Goal: Task Accomplishment & Management: Use online tool/utility

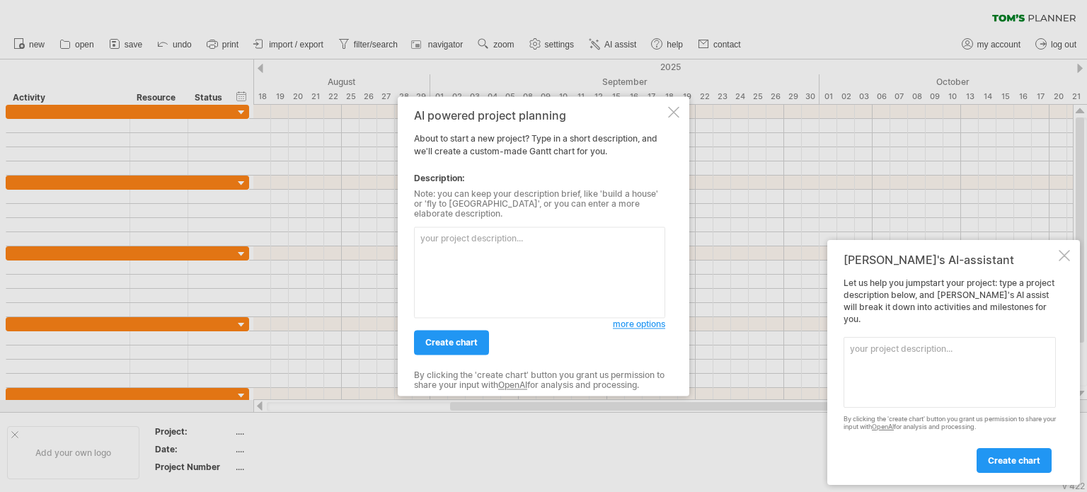
paste textarea ""Outline the timeline for my dissertation, beginning with proposal development,…"
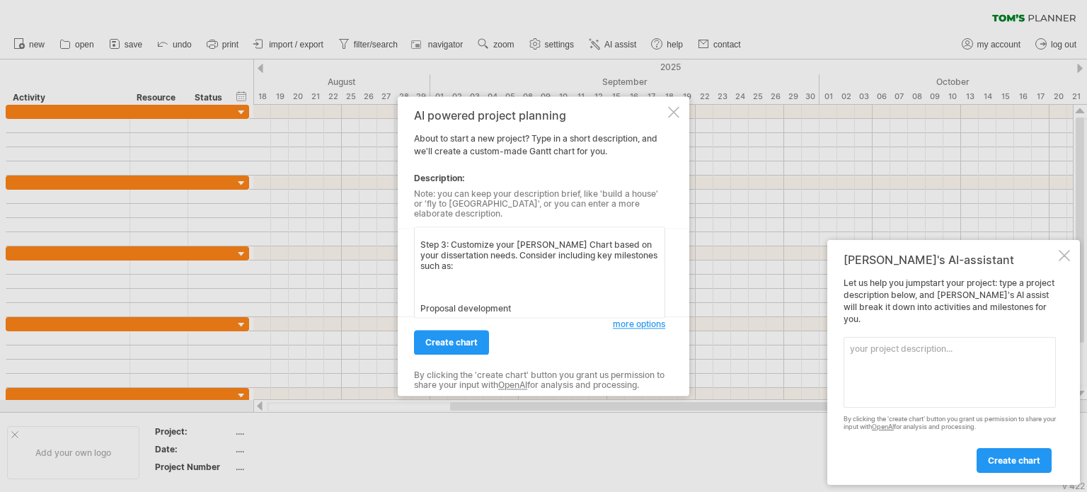
scroll to position [69, 0]
drag, startPoint x: 461, startPoint y: 287, endPoint x: 415, endPoint y: 233, distance: 70.7
click at [415, 233] on textarea ""Outline the timeline for my dissertation, beginning with proposal development,…" at bounding box center [539, 271] width 251 height 91
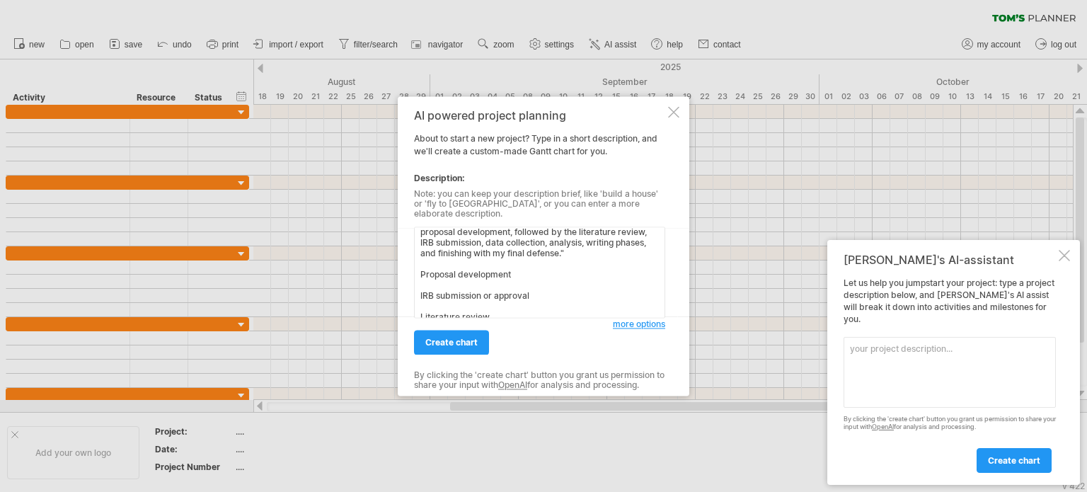
scroll to position [0, 0]
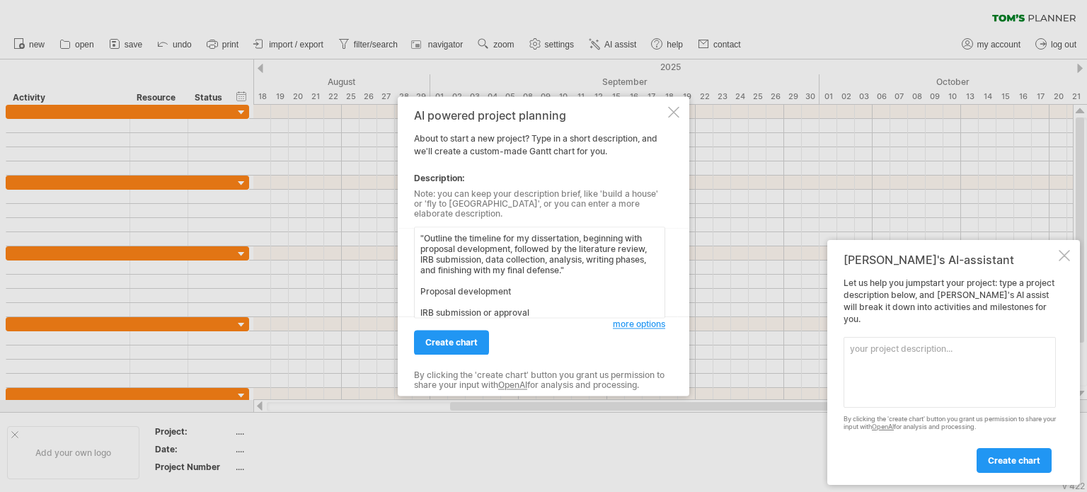
drag, startPoint x: 601, startPoint y: 264, endPoint x: 646, endPoint y: 236, distance: 53.4
click at [646, 236] on textarea ""Outline the timeline for my dissertation, beginning with proposal development,…" at bounding box center [539, 271] width 251 height 91
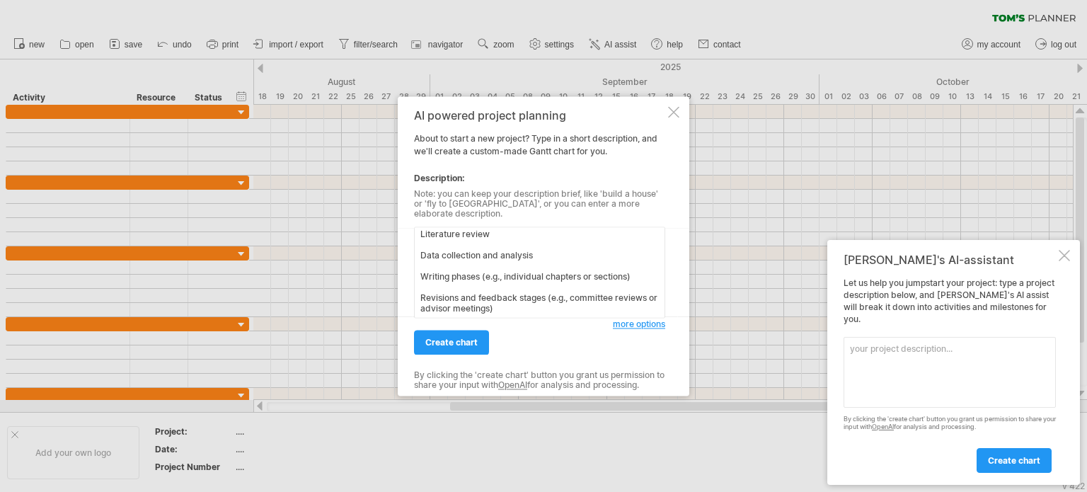
scroll to position [104, 0]
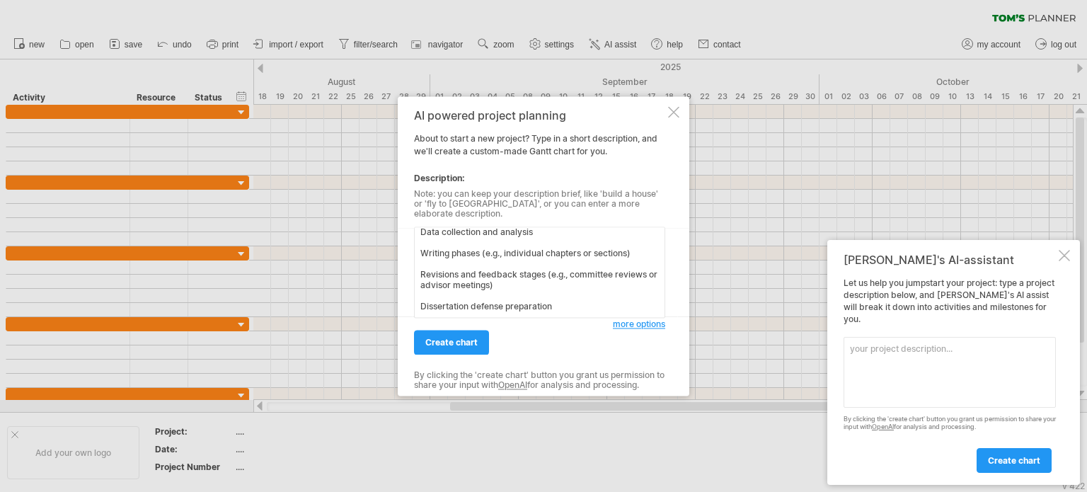
drag, startPoint x: 542, startPoint y: 279, endPoint x: 547, endPoint y: 271, distance: 9.2
click at [547, 271] on textarea ""Outline the timeline for my dissertation, beginning with: Proposal development…" at bounding box center [539, 271] width 251 height 91
drag, startPoint x: 634, startPoint y: 258, endPoint x: 481, endPoint y: 260, distance: 152.9
click at [481, 260] on textarea ""Outline the timeline for my dissertation, beginning with: Proposal development…" at bounding box center [539, 271] width 251 height 91
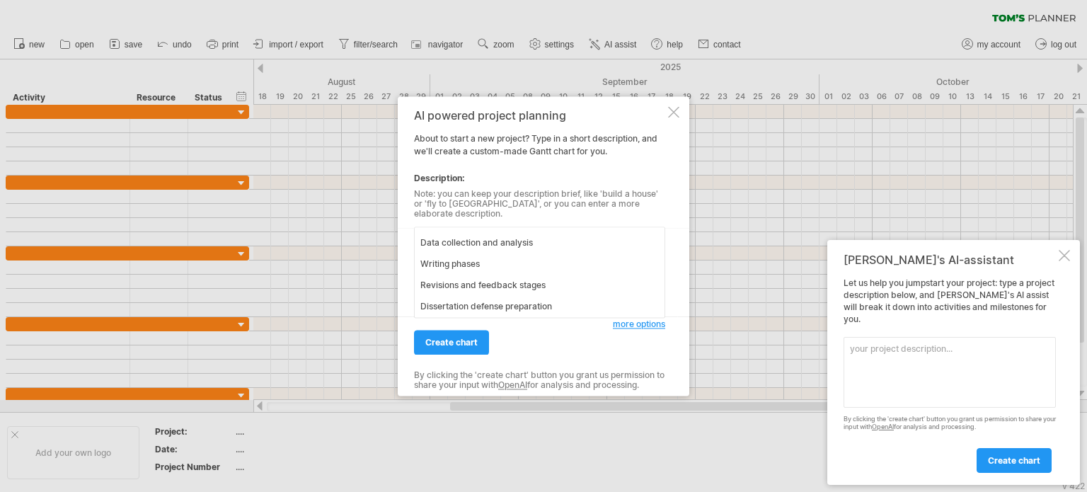
click at [575, 305] on textarea ""Outline the timeline for my dissertation, beginning with: Proposal development…" at bounding box center [539, 271] width 251 height 91
paste textarea "for personal challenges like managing stress and work-life balance."
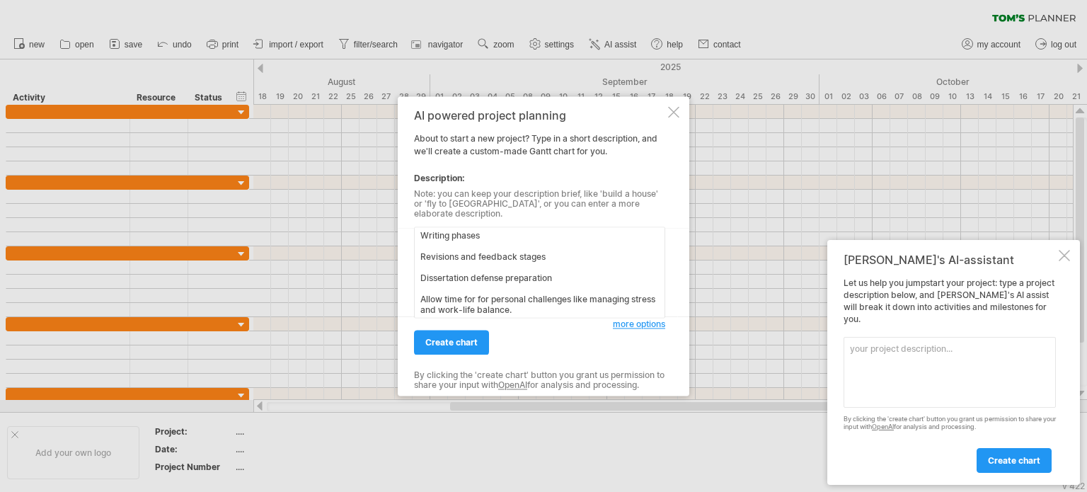
scroll to position [120, 0]
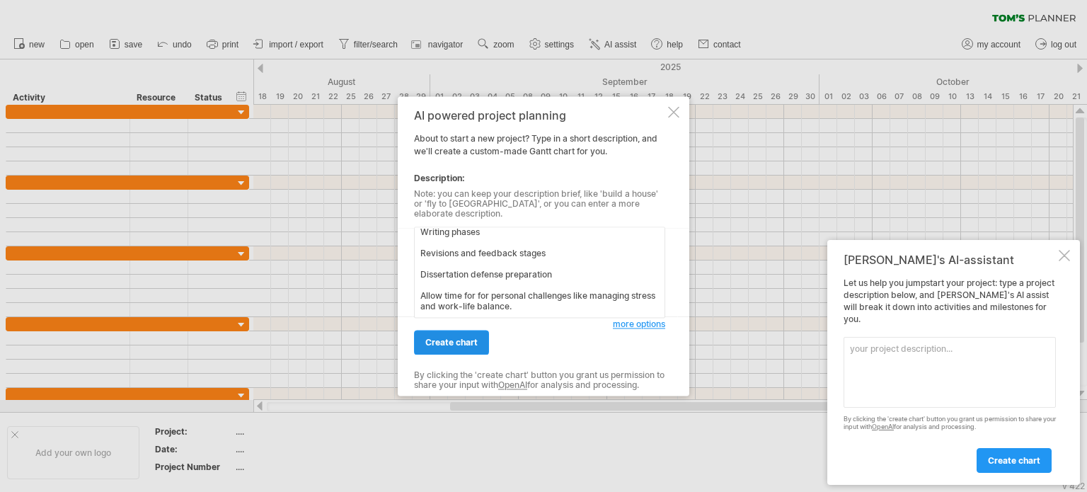
type textarea ""Outline the timeline for my dissertation, beginning with: Proposal development…"
click at [439, 339] on span "create chart" at bounding box center [451, 342] width 52 height 11
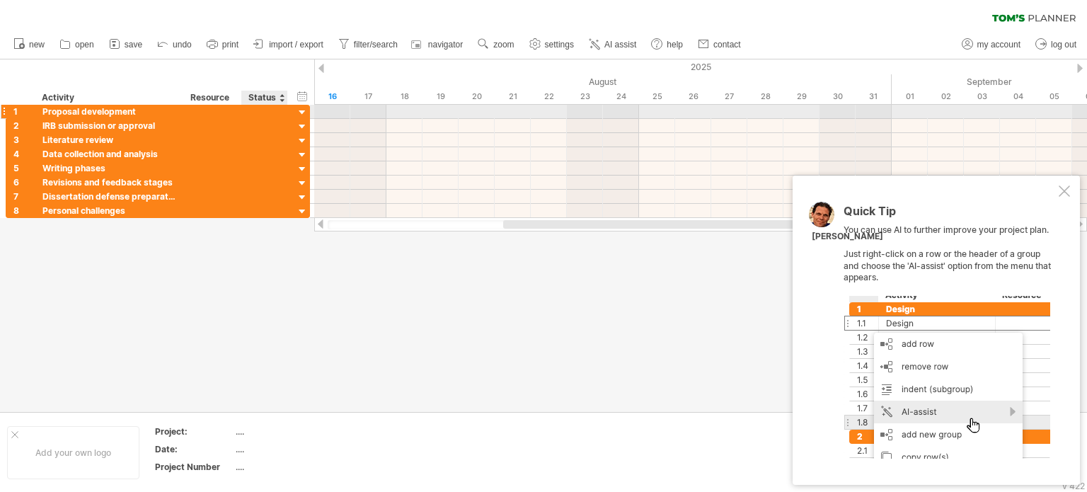
click at [303, 113] on div at bounding box center [302, 112] width 13 height 13
click at [302, 112] on div at bounding box center [302, 112] width 13 height 13
click at [302, 114] on div at bounding box center [302, 112] width 13 height 13
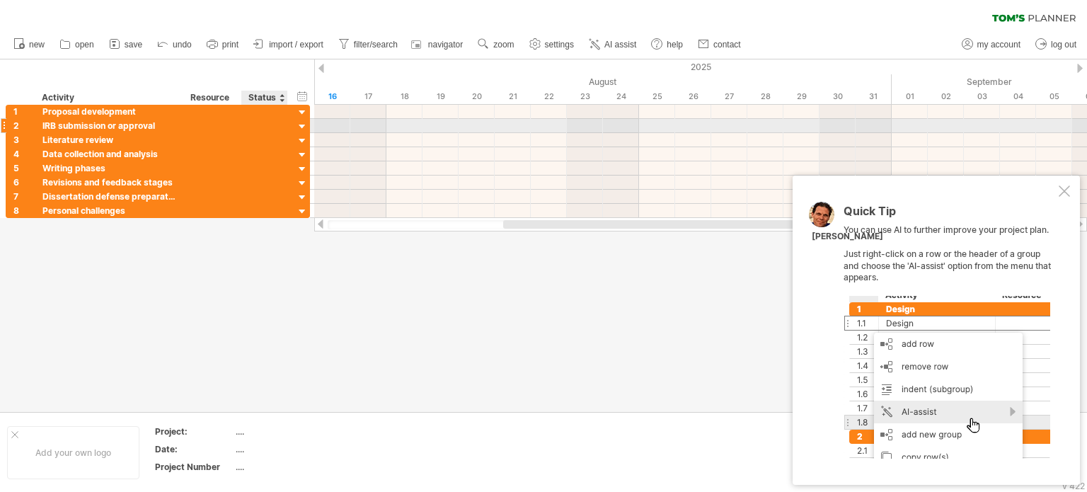
click at [302, 122] on div at bounding box center [302, 126] width 13 height 13
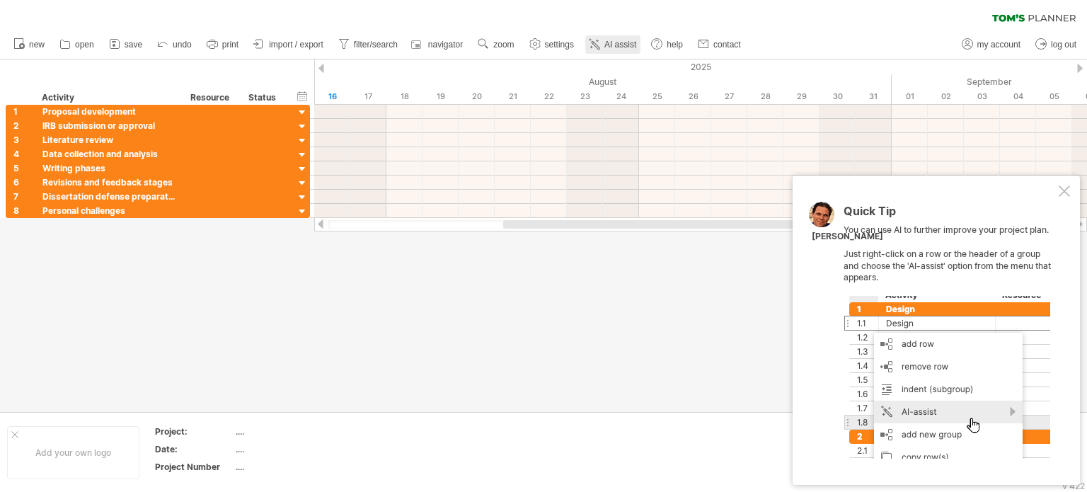
click at [616, 46] on span "AI assist" at bounding box center [620, 45] width 32 height 10
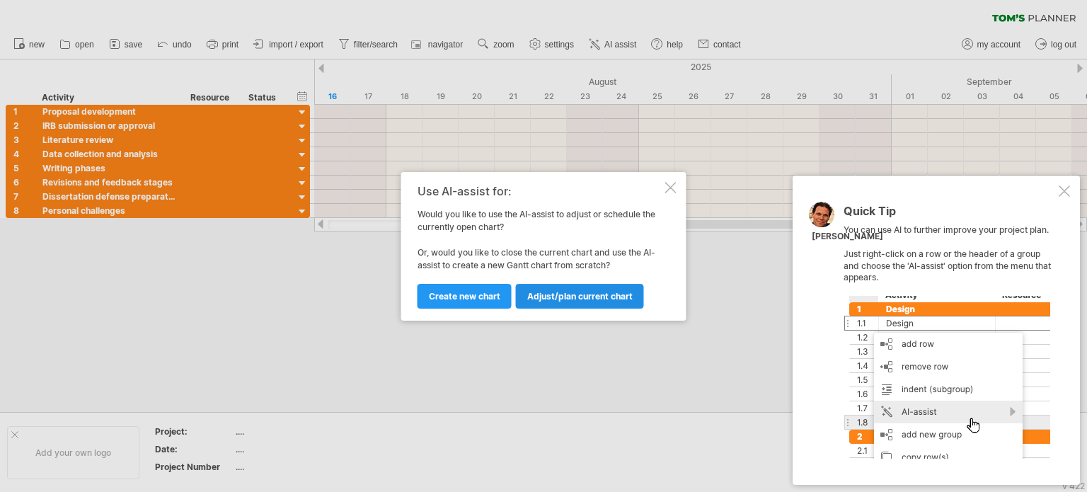
click at [560, 297] on span "Adjust/plan current chart" at bounding box center [579, 296] width 105 height 11
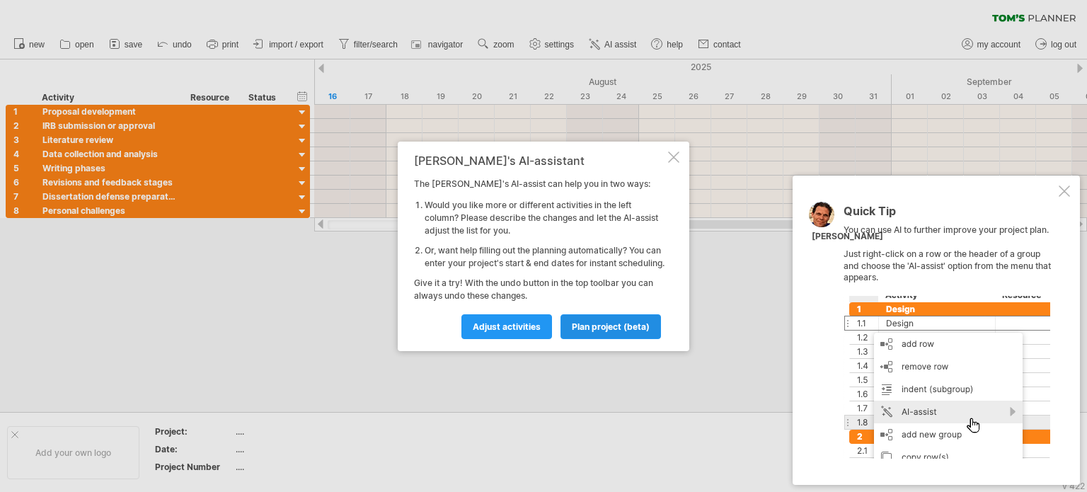
click at [589, 328] on span "plan project (beta)" at bounding box center [611, 326] width 78 height 11
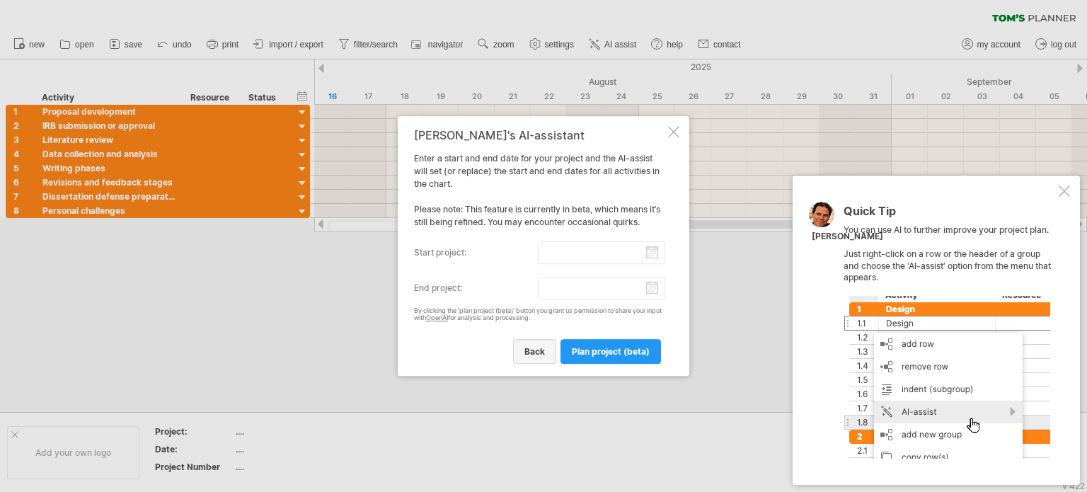
click at [526, 345] on link "back" at bounding box center [534, 351] width 43 height 25
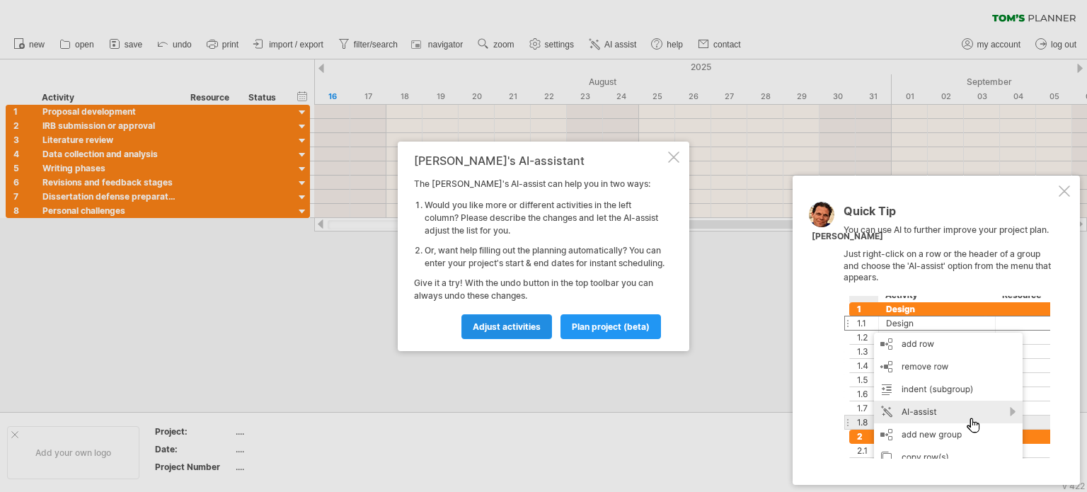
click at [519, 332] on span "Adjust activities" at bounding box center [507, 326] width 68 height 11
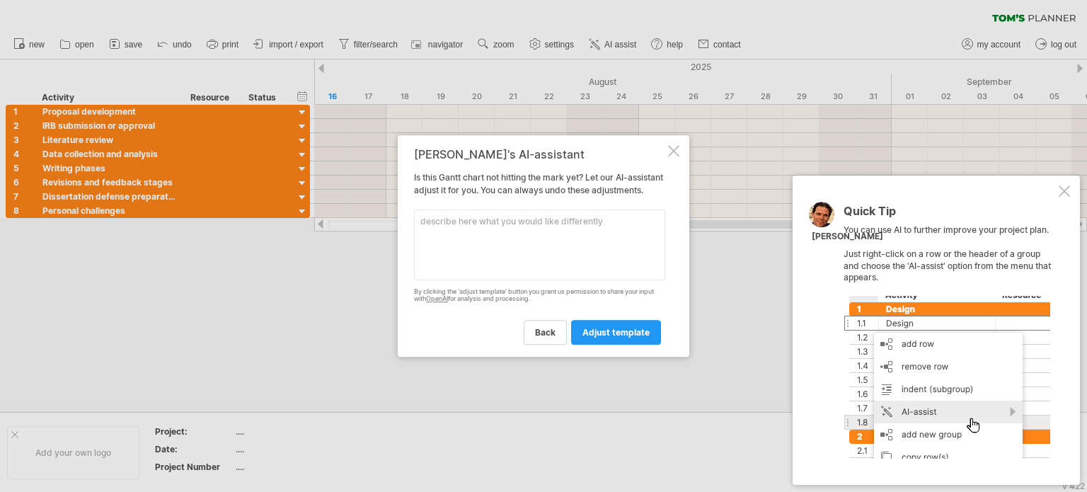
click at [620, 239] on textarea at bounding box center [539, 244] width 251 height 71
click at [553, 338] on span "back" at bounding box center [545, 332] width 21 height 11
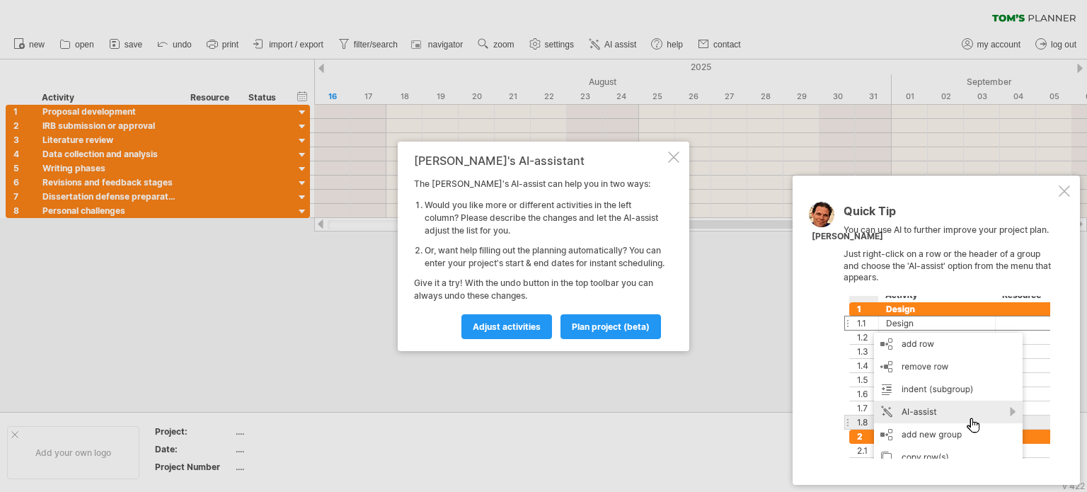
click at [674, 144] on div "[PERSON_NAME]'s AI-assistant The [PERSON_NAME]'s AI-assist can help you in two …" at bounding box center [544, 246] width 292 height 209
click at [671, 151] on div at bounding box center [673, 156] width 11 height 11
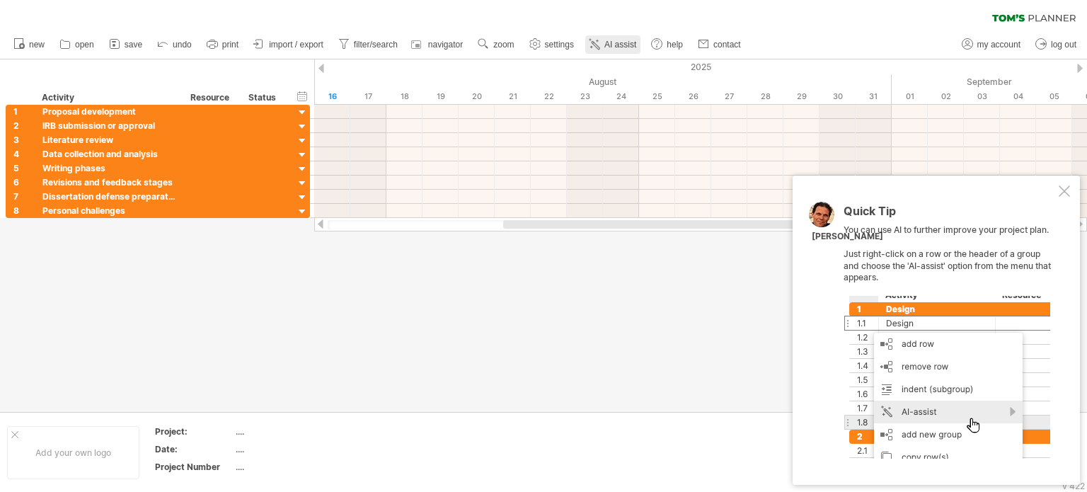
click at [609, 52] on link "AI assist" at bounding box center [612, 44] width 55 height 18
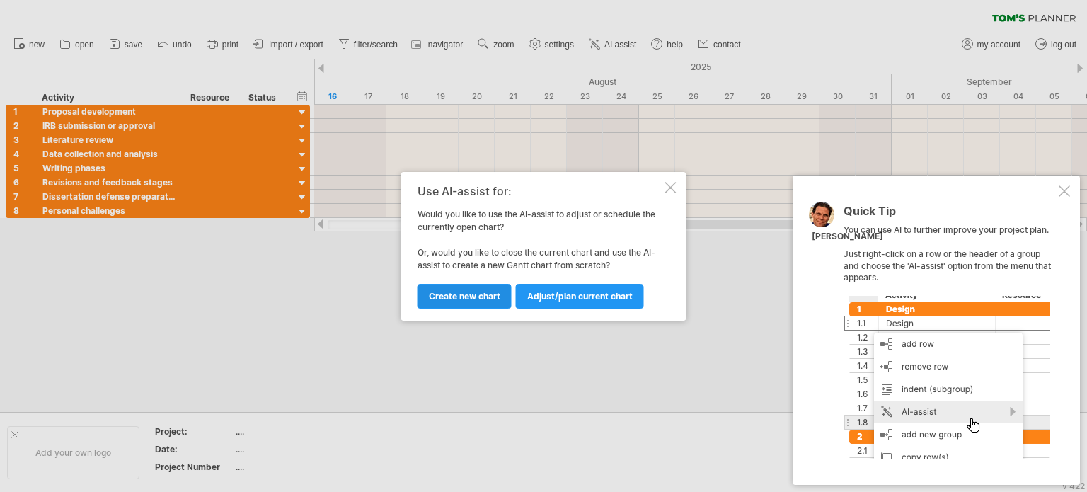
click at [478, 293] on span "Create new chart" at bounding box center [464, 296] width 71 height 11
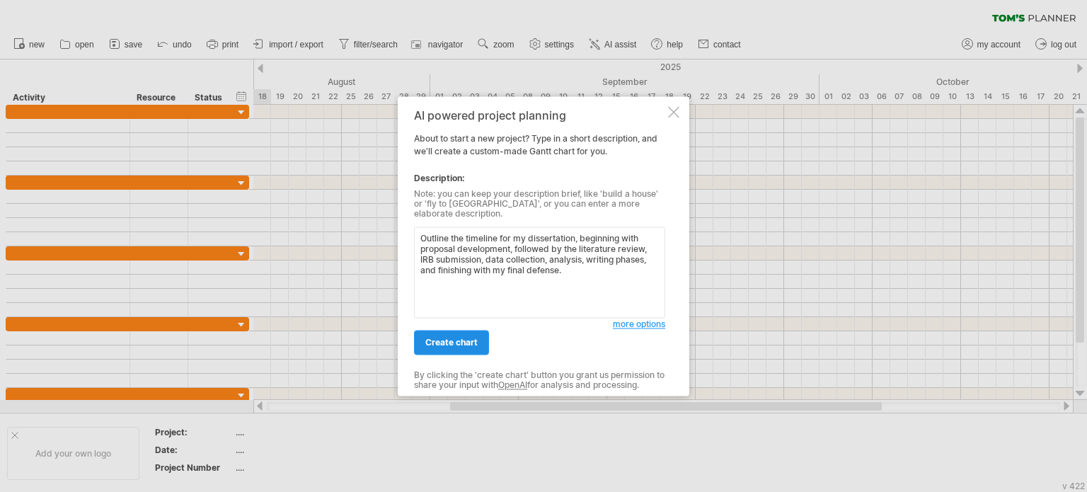
type textarea "Outline the timeline for my dissertation, beginning with proposal development, …"
click at [468, 341] on span "create chart" at bounding box center [451, 342] width 52 height 11
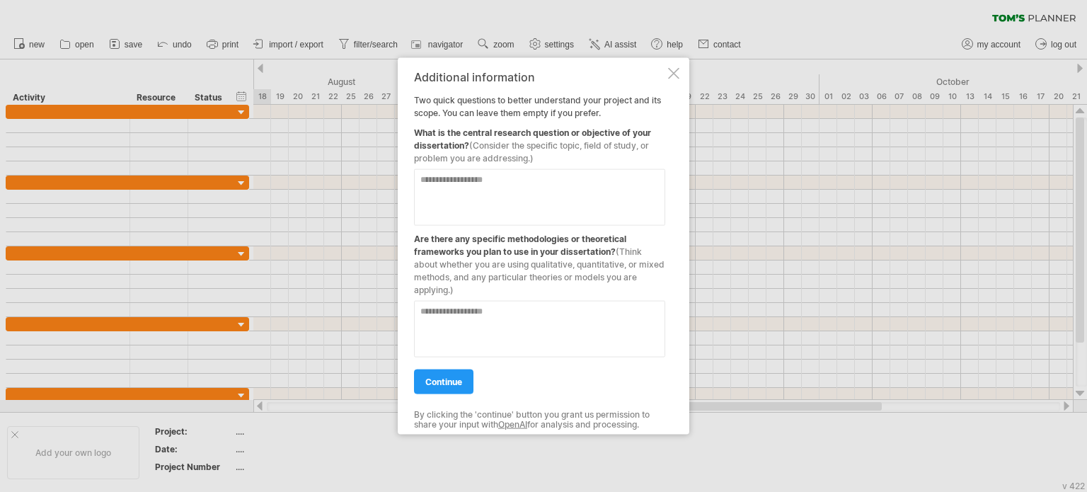
click at [957, 442] on div at bounding box center [543, 246] width 1087 height 492
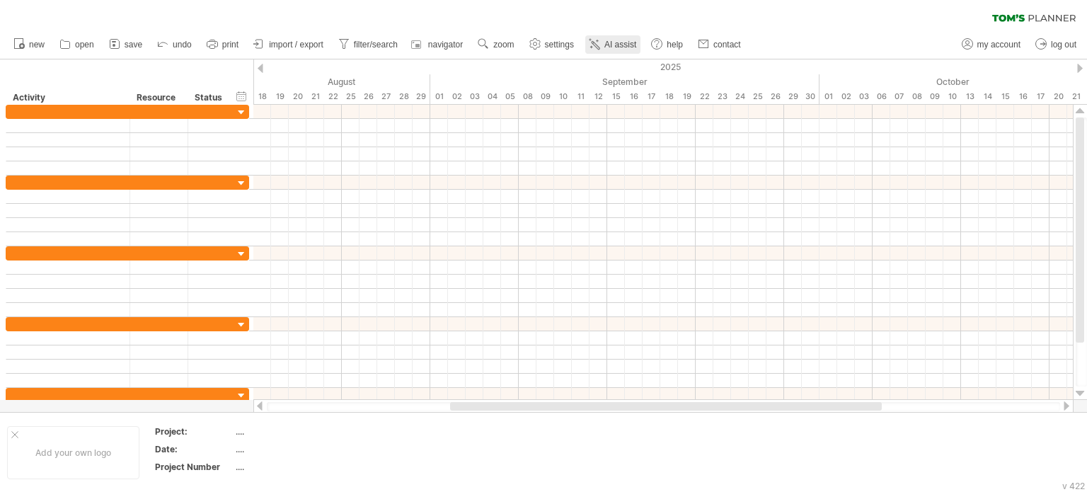
click at [599, 46] on icon at bounding box center [596, 45] width 8 height 8
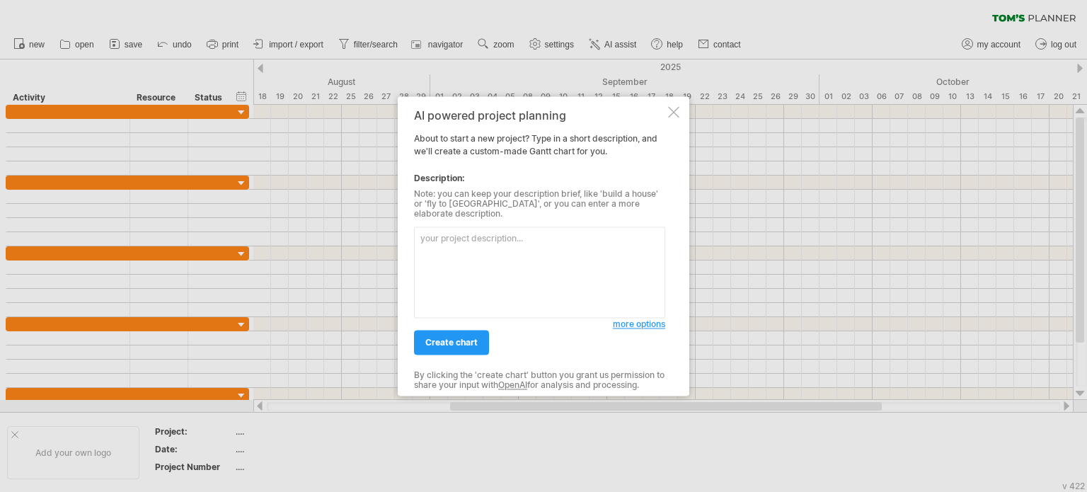
click at [453, 252] on textarea at bounding box center [539, 271] width 251 height 91
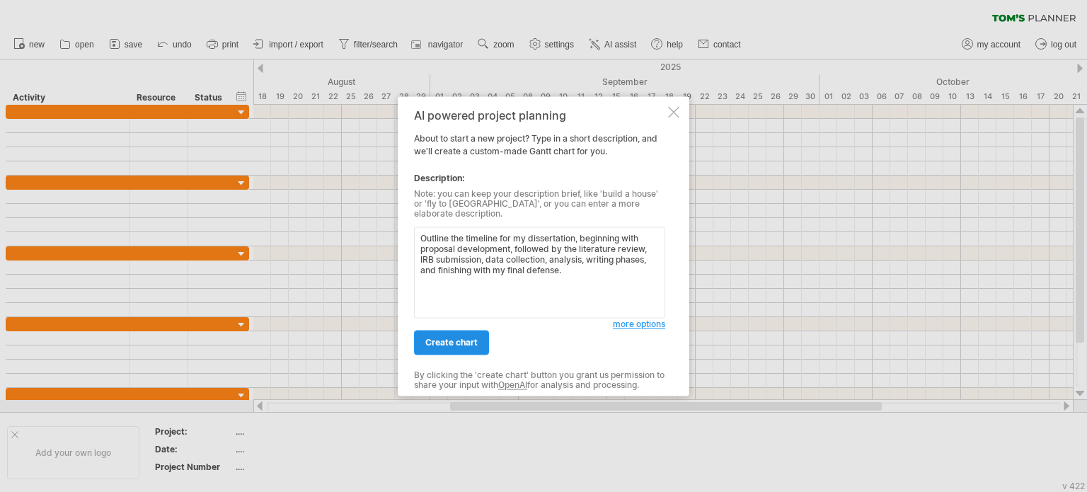
type textarea "Outline the timeline for my dissertation, beginning with proposal development, …"
click at [461, 337] on span "create chart" at bounding box center [451, 342] width 52 height 11
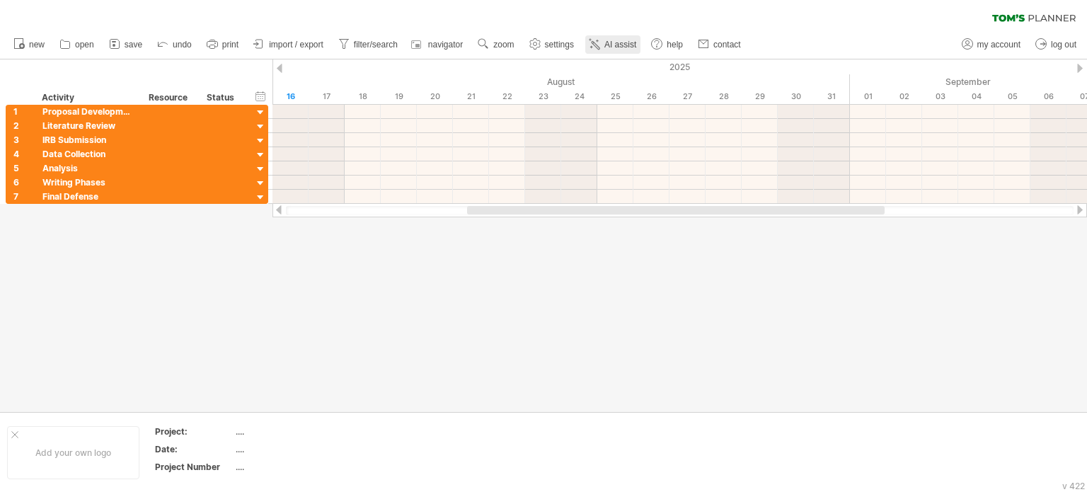
click at [625, 42] on span "AI assist" at bounding box center [620, 45] width 32 height 10
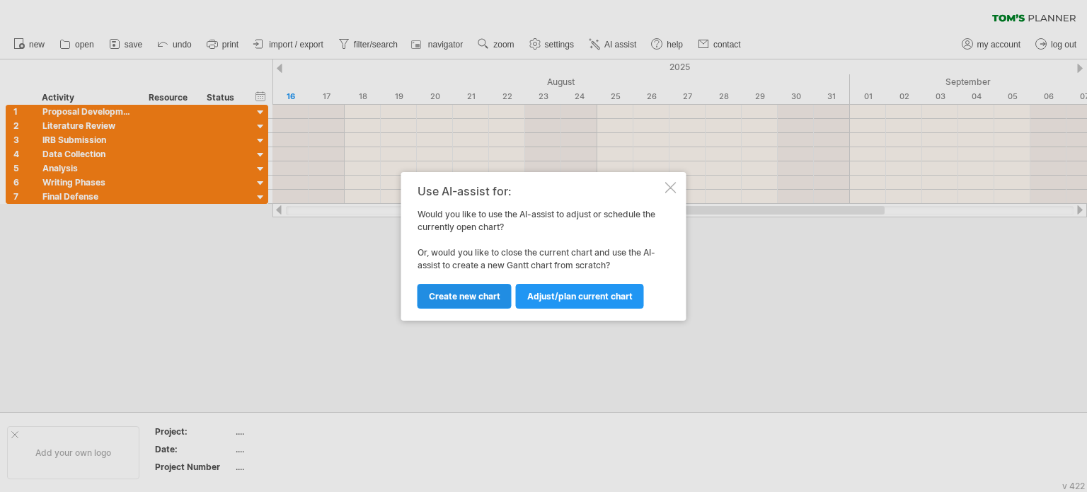
click at [455, 293] on span "Create new chart" at bounding box center [464, 296] width 71 height 11
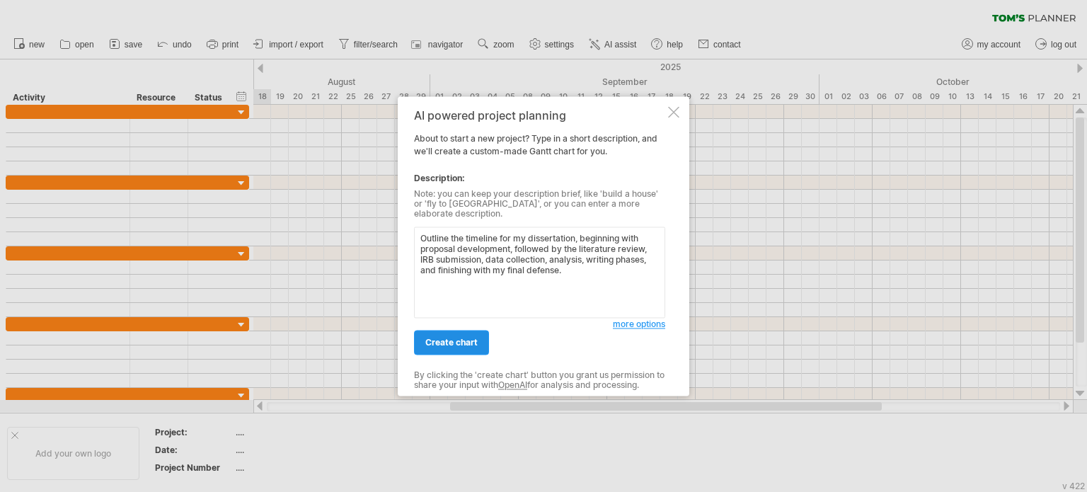
type textarea "Outline the timeline for my dissertation, beginning with proposal development, …"
click at [450, 342] on span "create chart" at bounding box center [451, 342] width 52 height 11
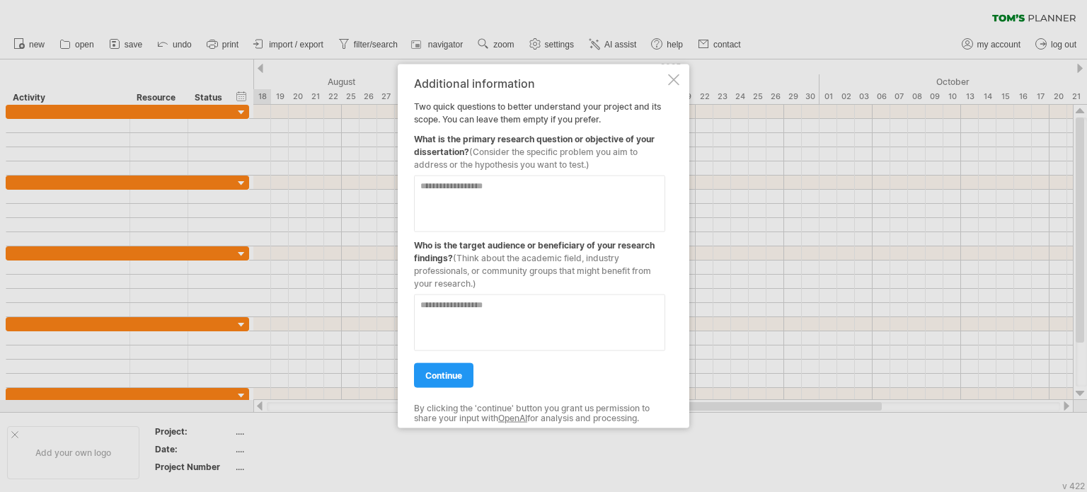
click at [438, 175] on textarea at bounding box center [539, 203] width 251 height 57
click at [511, 205] on textarea at bounding box center [539, 203] width 251 height 57
paste textarea "**********"
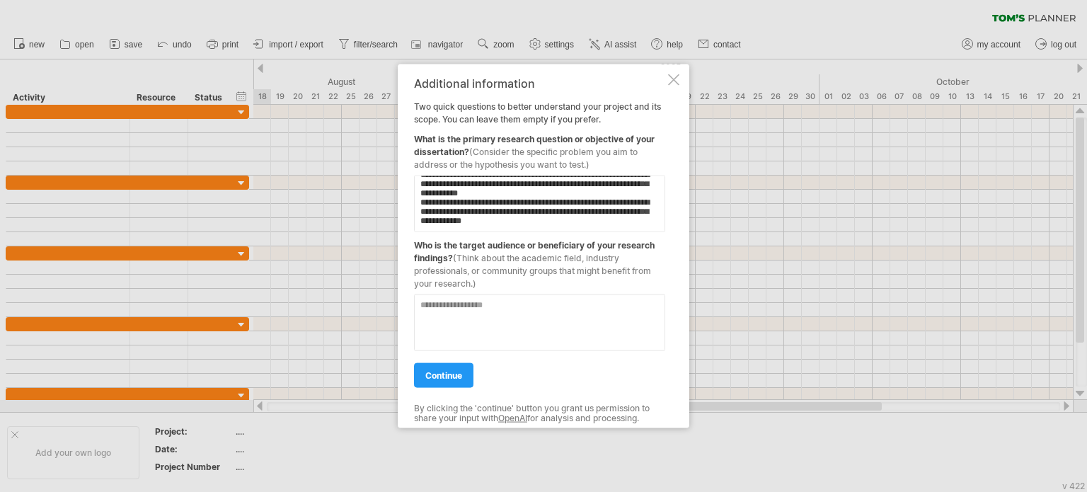
scroll to position [36, 0]
click at [512, 225] on textarea "**********" at bounding box center [539, 203] width 251 height 57
paste textarea "**********"
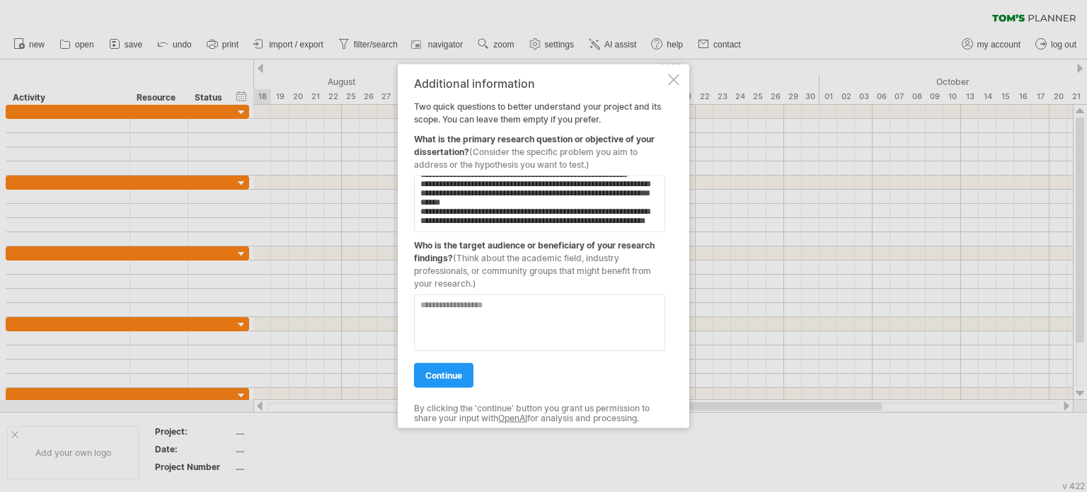
scroll to position [171, 0]
click at [451, 227] on textarea "**********" at bounding box center [539, 203] width 251 height 57
click at [483, 229] on textarea "**********" at bounding box center [539, 203] width 251 height 57
paste textarea "**********"
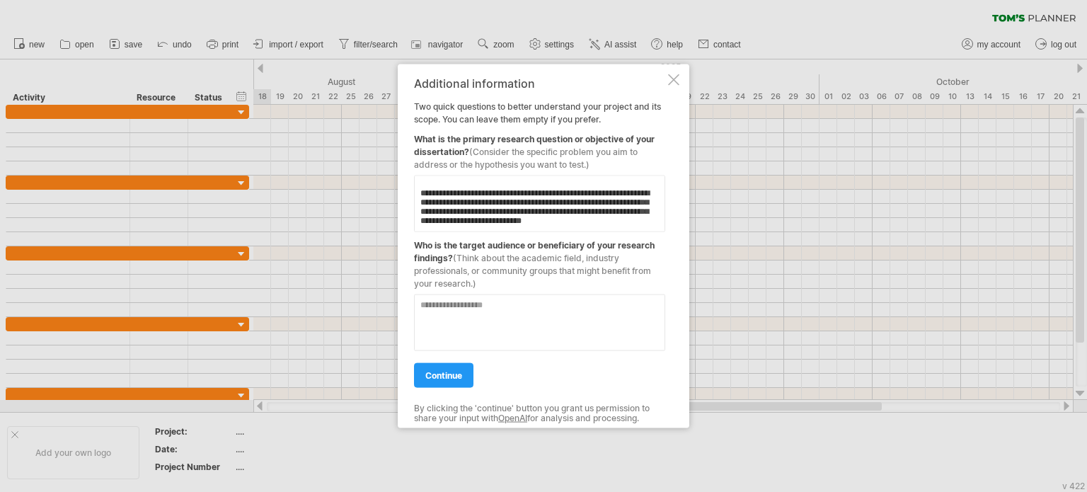
scroll to position [229, 0]
type textarea "**********"
click at [436, 312] on textarea at bounding box center [539, 322] width 251 height 57
click at [500, 313] on textarea at bounding box center [539, 322] width 251 height 57
type textarea "**********"
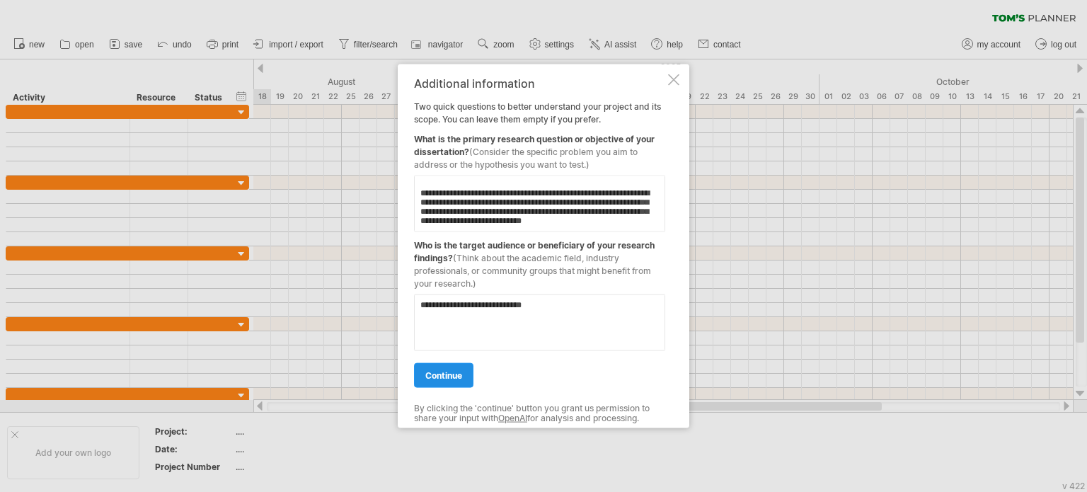
click at [456, 372] on span "continue" at bounding box center [443, 374] width 37 height 11
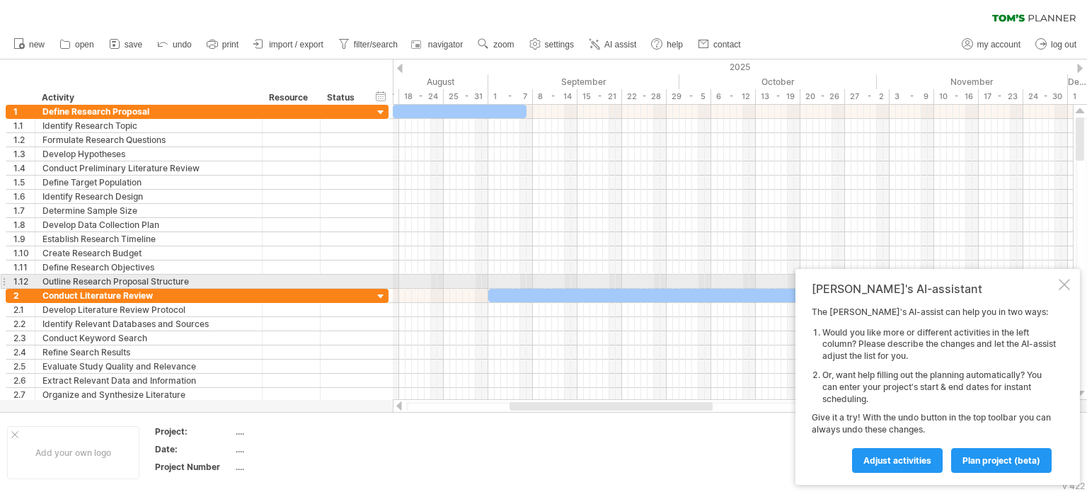
click at [1071, 289] on div "[PERSON_NAME]'s AI-assistant The [PERSON_NAME]'s AI-assist can help you in two …" at bounding box center [937, 377] width 284 height 216
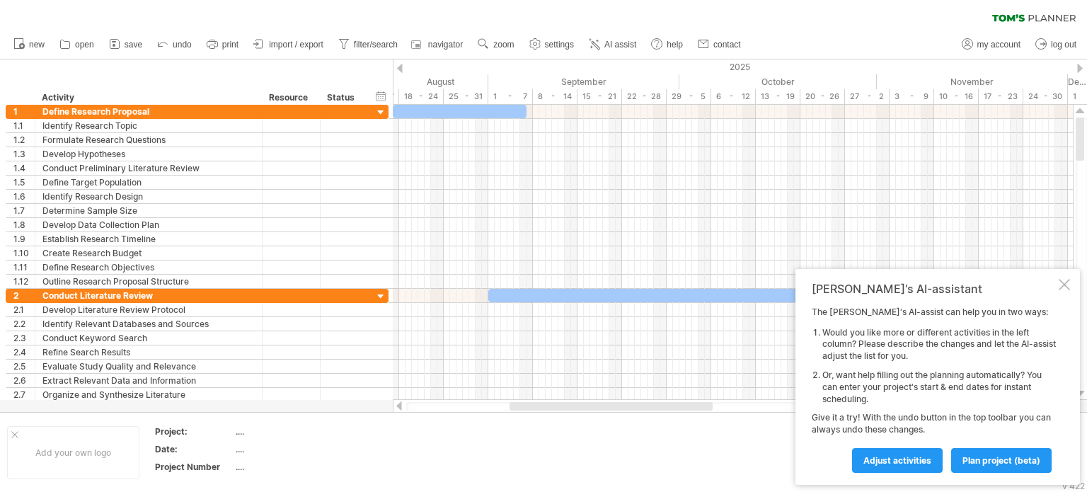
click at [399, 65] on div at bounding box center [400, 68] width 6 height 9
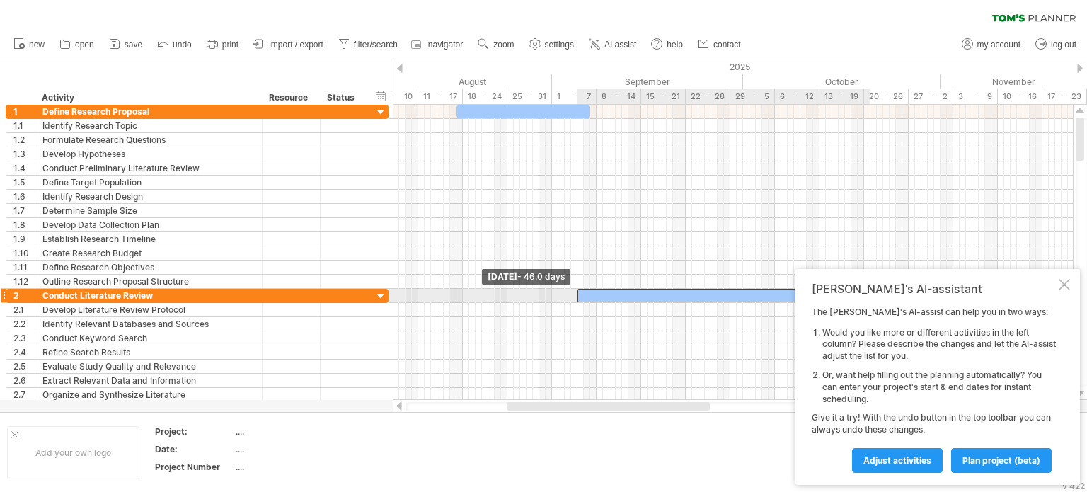
drag, startPoint x: 553, startPoint y: 292, endPoint x: 580, endPoint y: 296, distance: 27.2
click at [580, 296] on div at bounding box center [723, 295] width 293 height 13
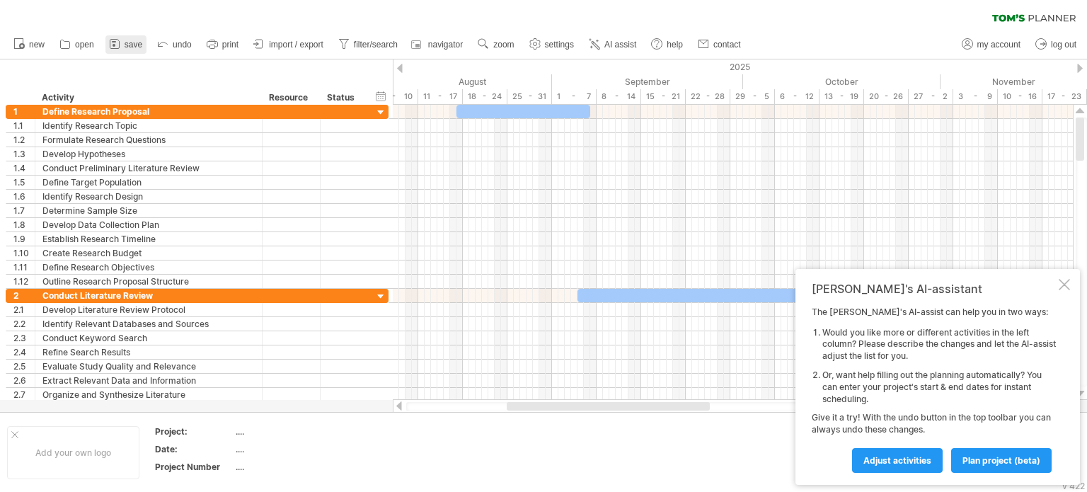
click at [131, 40] on span "save" at bounding box center [134, 45] width 18 height 10
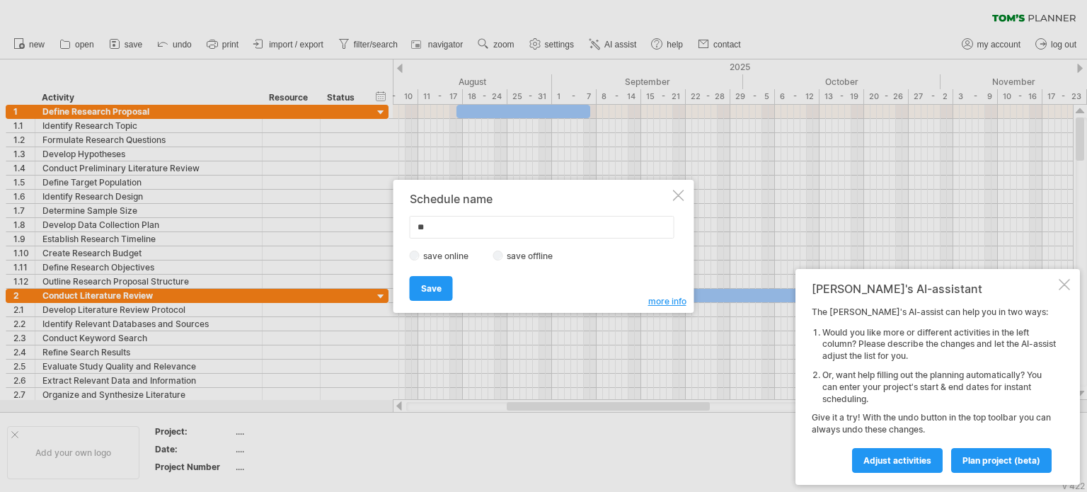
type input "*"
type input "**********"
click at [434, 288] on span "Save" at bounding box center [431, 288] width 21 height 11
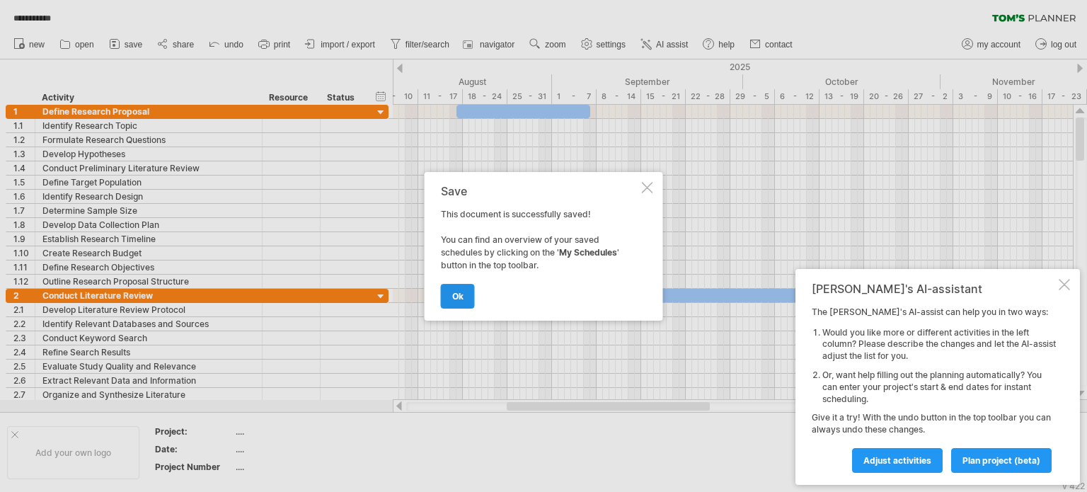
click at [459, 289] on link "ok" at bounding box center [458, 296] width 34 height 25
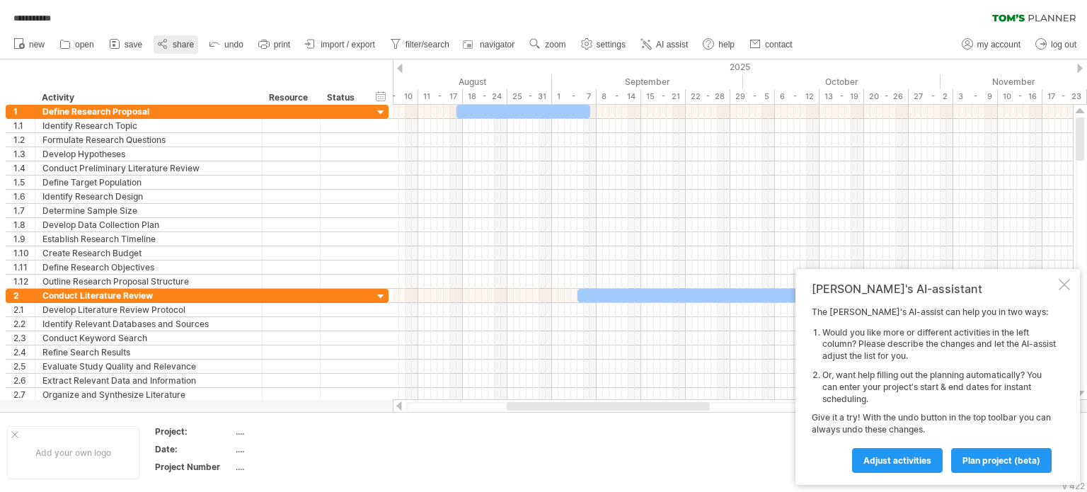
click at [175, 42] on span "share" at bounding box center [183, 45] width 21 height 10
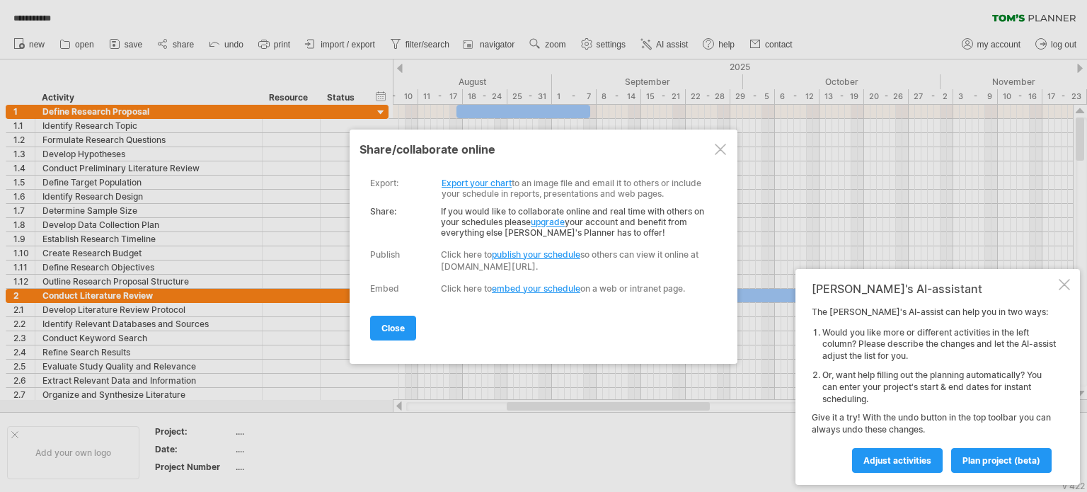
click at [519, 254] on link "publish your schedule" at bounding box center [536, 254] width 88 height 11
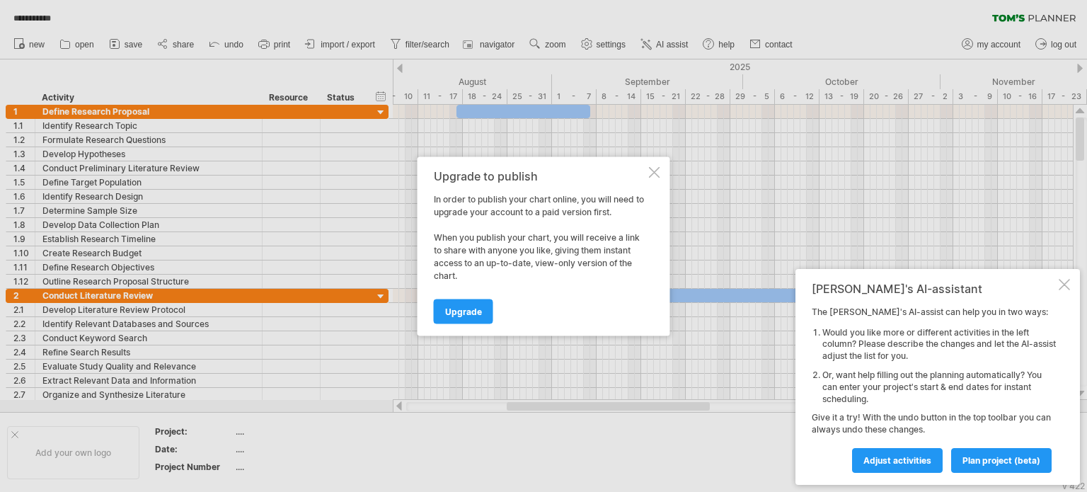
click at [654, 166] on div at bounding box center [654, 171] width 11 height 11
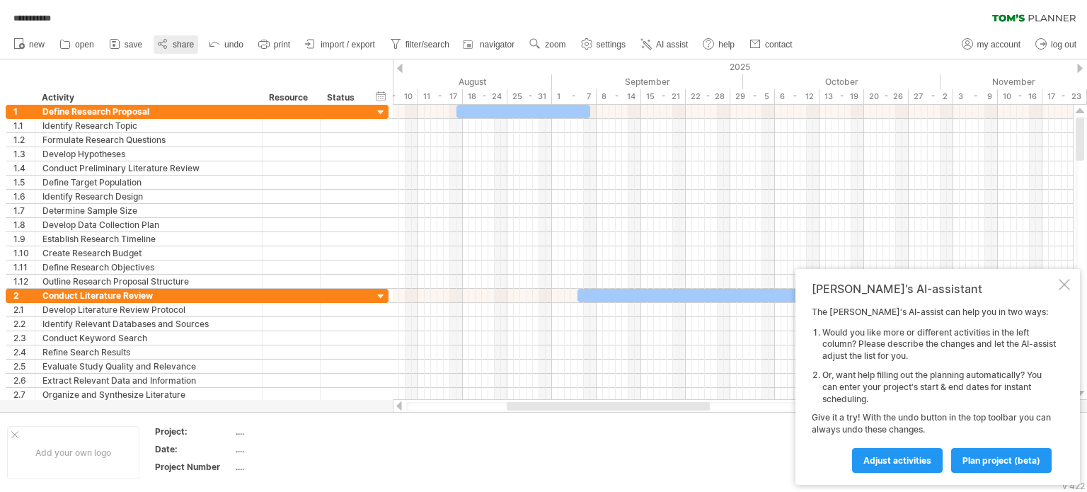
click at [165, 46] on circle at bounding box center [165, 47] width 3 height 3
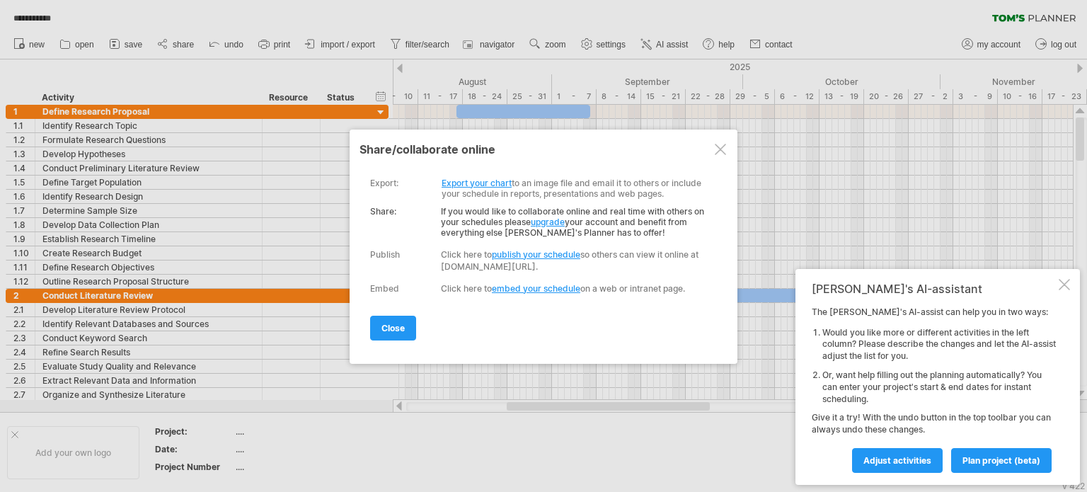
click at [513, 250] on link "publish your schedule" at bounding box center [536, 254] width 88 height 11
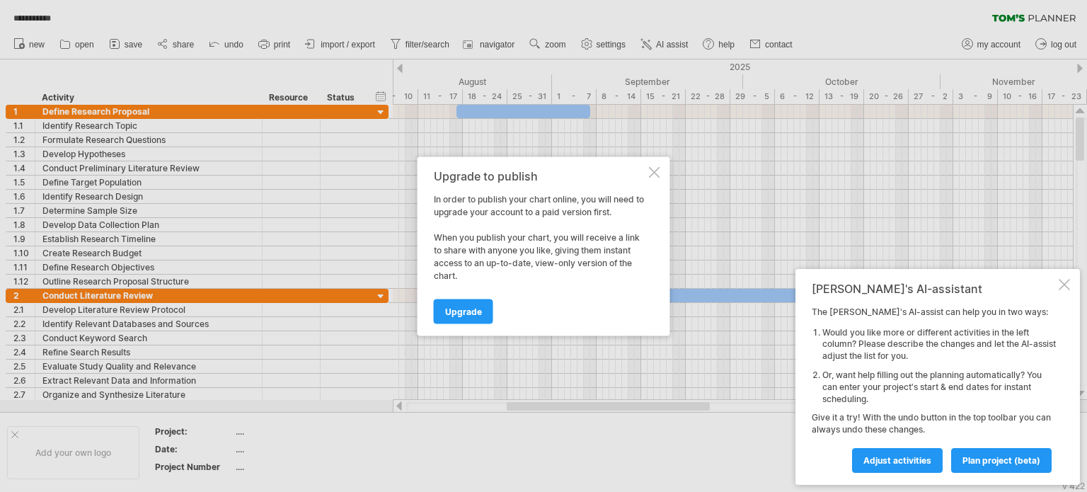
click at [657, 166] on div at bounding box center [654, 171] width 11 height 11
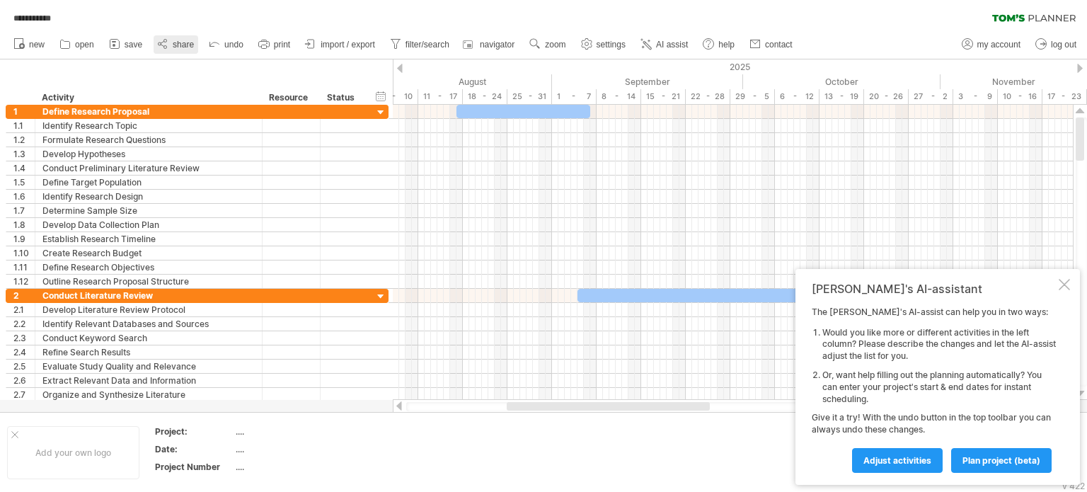
click at [183, 42] on span "share" at bounding box center [183, 45] width 21 height 10
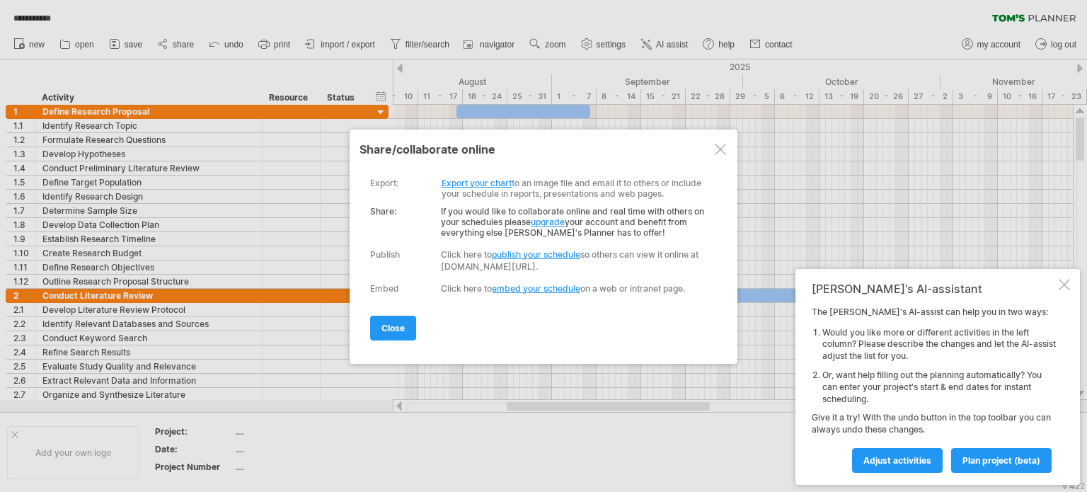
click at [459, 180] on link "Export your chart" at bounding box center [477, 183] width 70 height 11
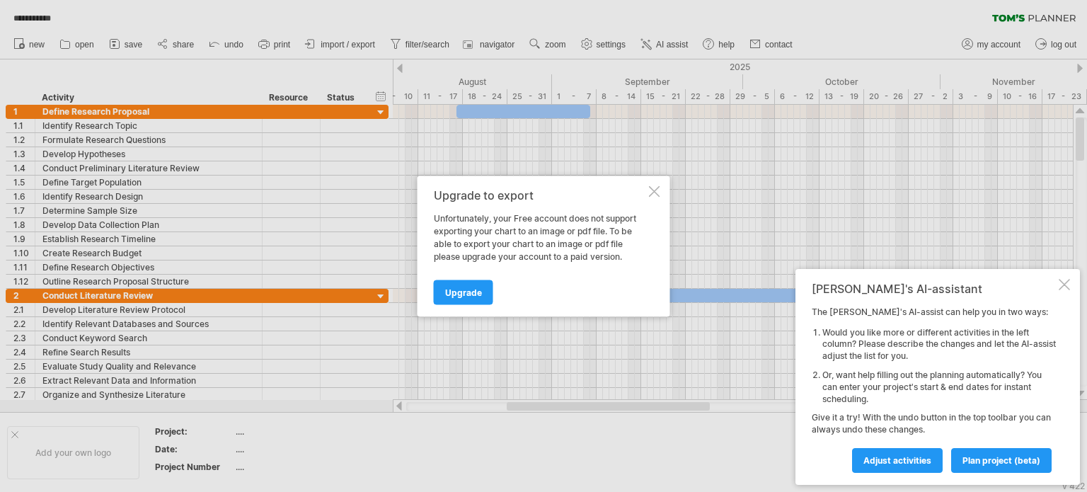
click at [652, 182] on div "Upgrade to export Unfortunately, your Free account does not support exporting y…" at bounding box center [543, 245] width 253 height 141
click at [659, 189] on div at bounding box center [654, 190] width 11 height 11
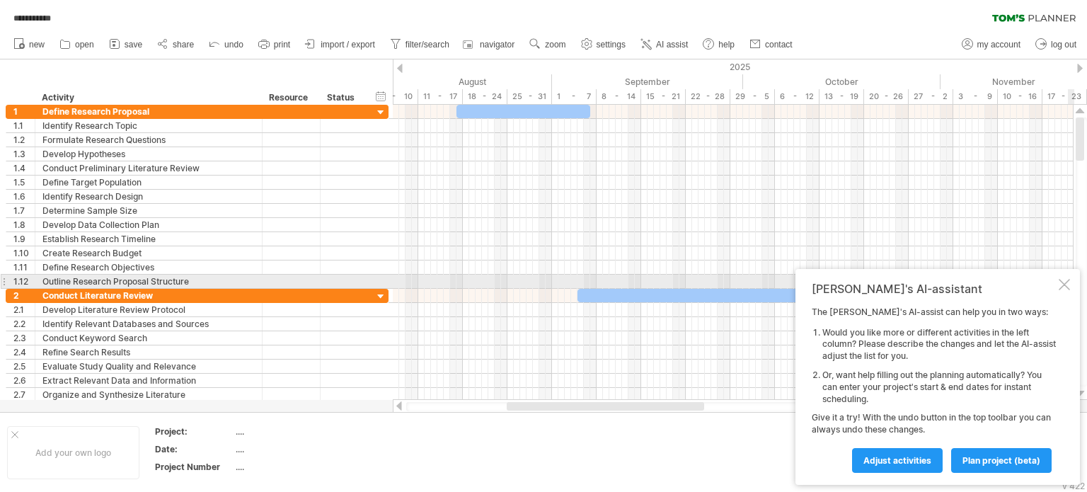
click at [1064, 282] on div at bounding box center [1064, 284] width 11 height 11
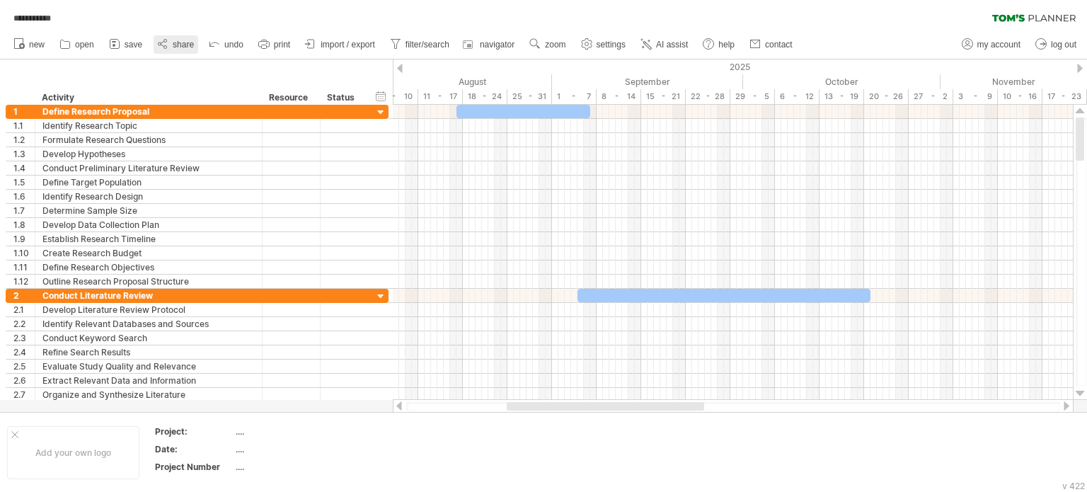
click at [168, 42] on icon at bounding box center [163, 44] width 14 height 14
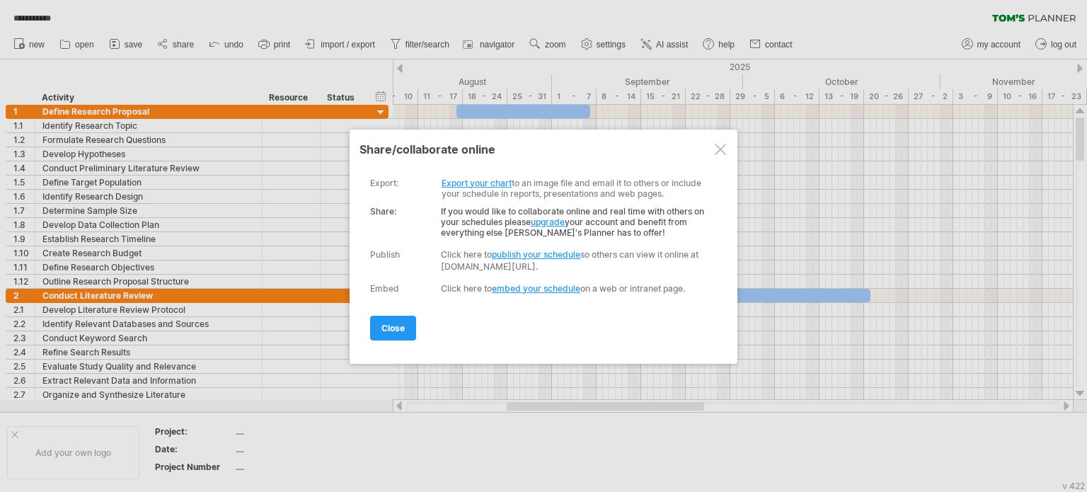
click at [718, 146] on div at bounding box center [720, 149] width 11 height 11
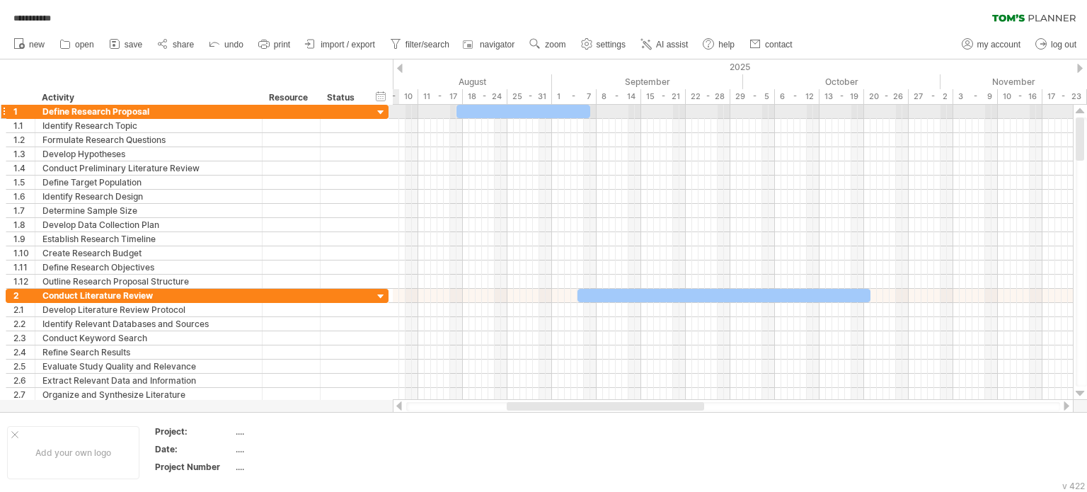
click at [379, 110] on div at bounding box center [380, 112] width 13 height 13
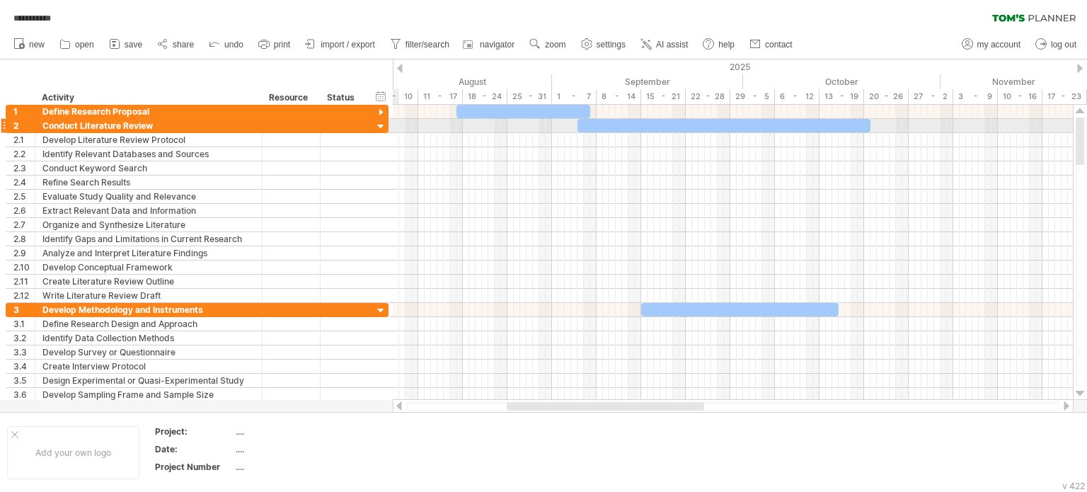
click at [379, 124] on div at bounding box center [380, 126] width 13 height 13
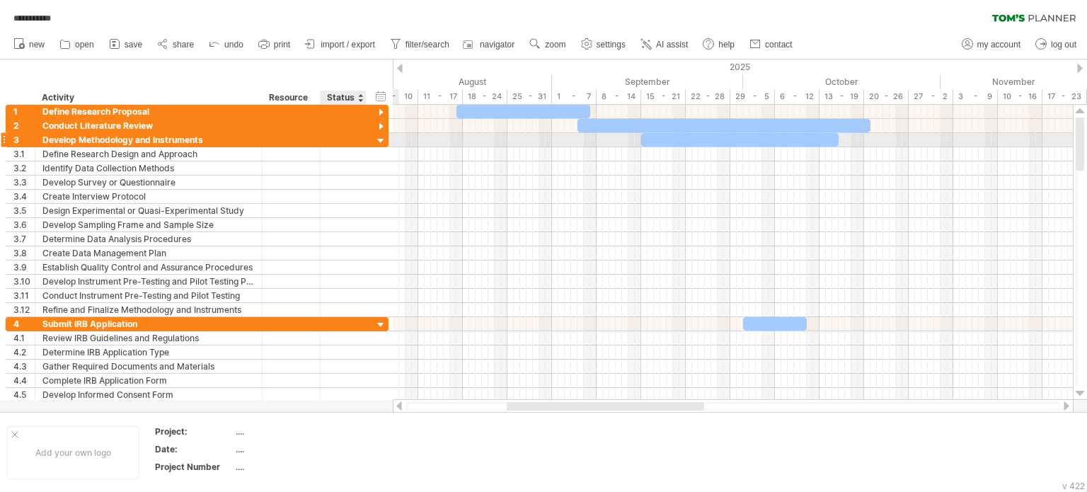
click at [376, 140] on div at bounding box center [380, 140] width 13 height 13
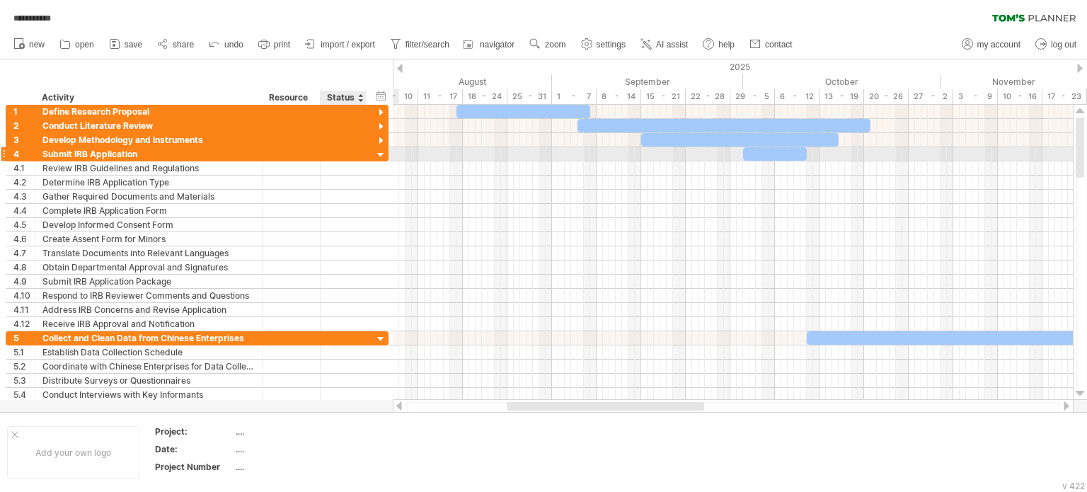
click at [380, 151] on div at bounding box center [380, 155] width 13 height 13
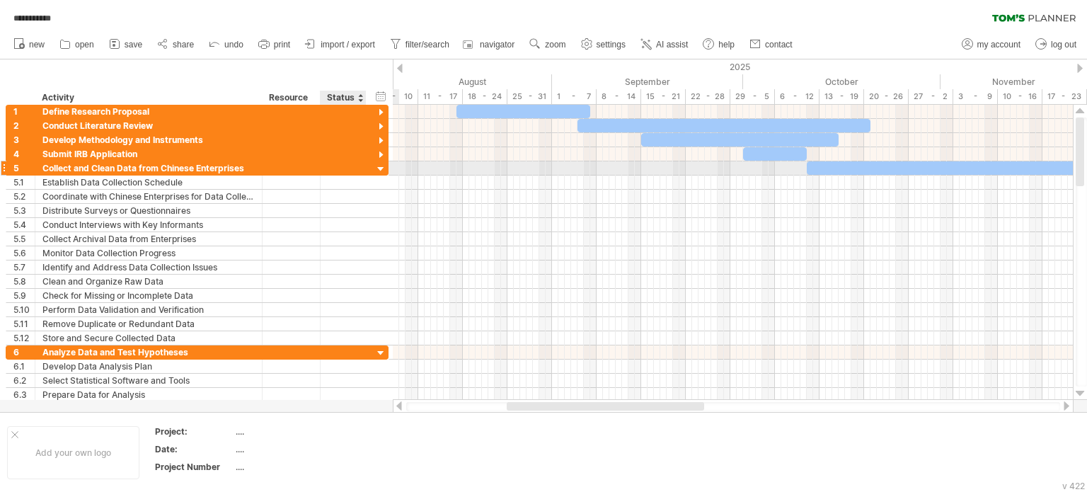
click at [381, 166] on div at bounding box center [380, 169] width 13 height 13
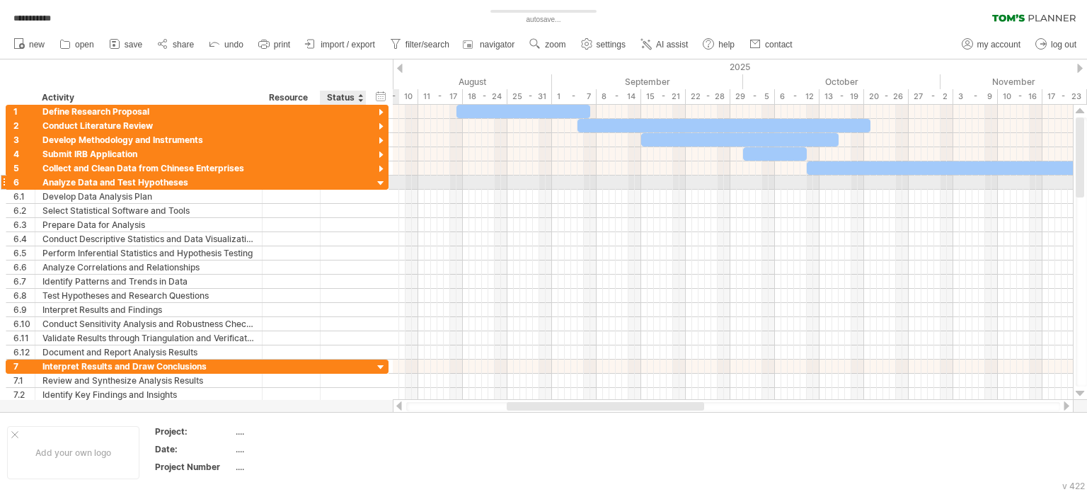
click at [378, 184] on div at bounding box center [380, 183] width 13 height 13
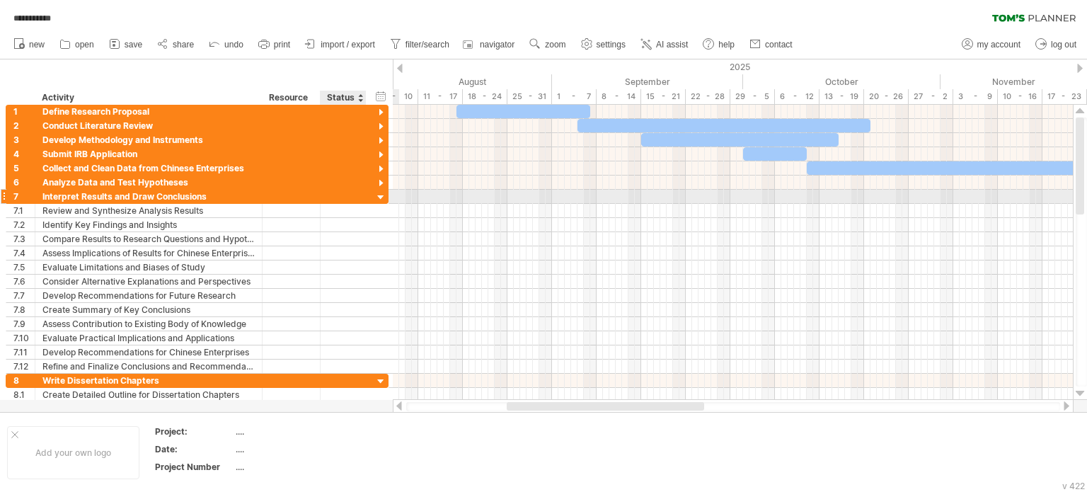
click at [376, 193] on div at bounding box center [380, 197] width 13 height 13
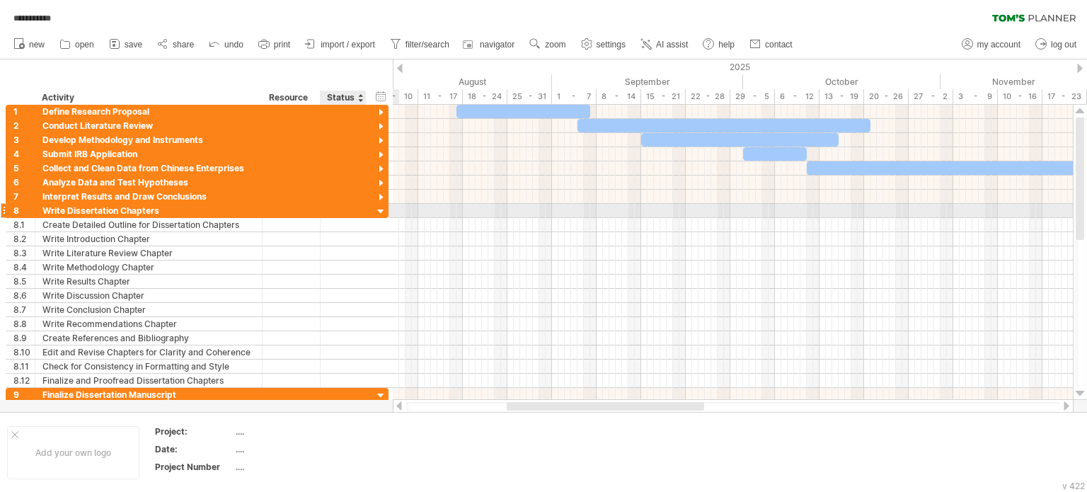
click at [376, 210] on div at bounding box center [380, 211] width 13 height 13
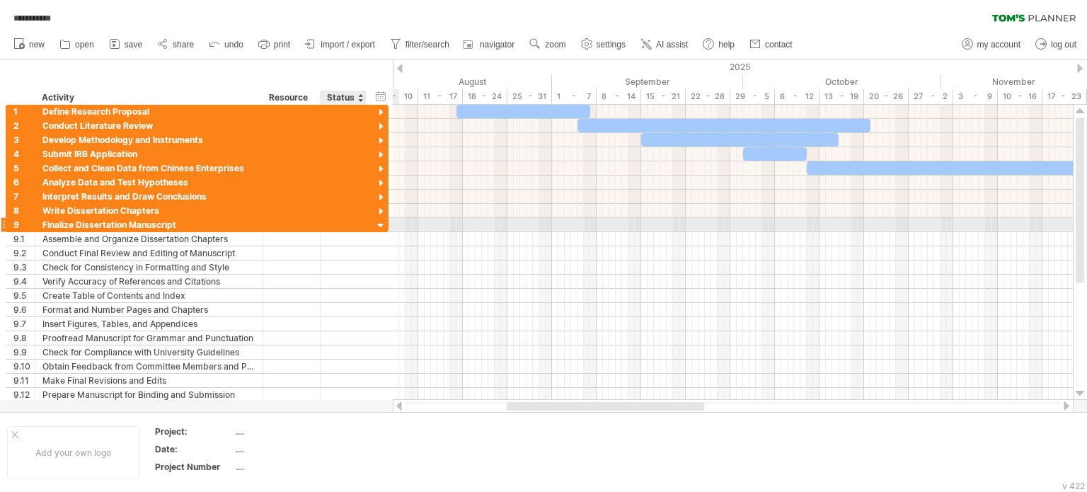
click at [376, 223] on div at bounding box center [380, 225] width 13 height 13
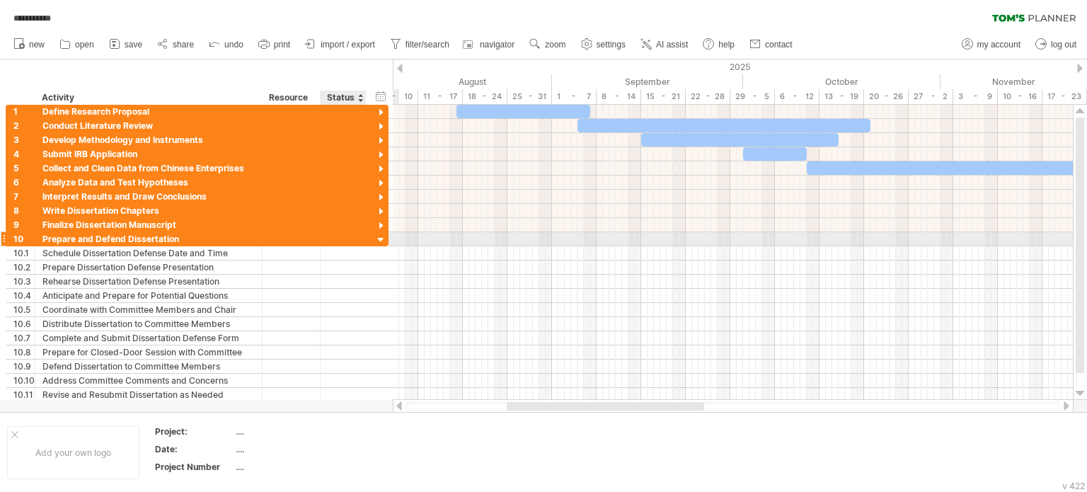
click at [379, 236] on div at bounding box center [380, 239] width 13 height 13
